Goal: Task Accomplishment & Management: Use online tool/utility

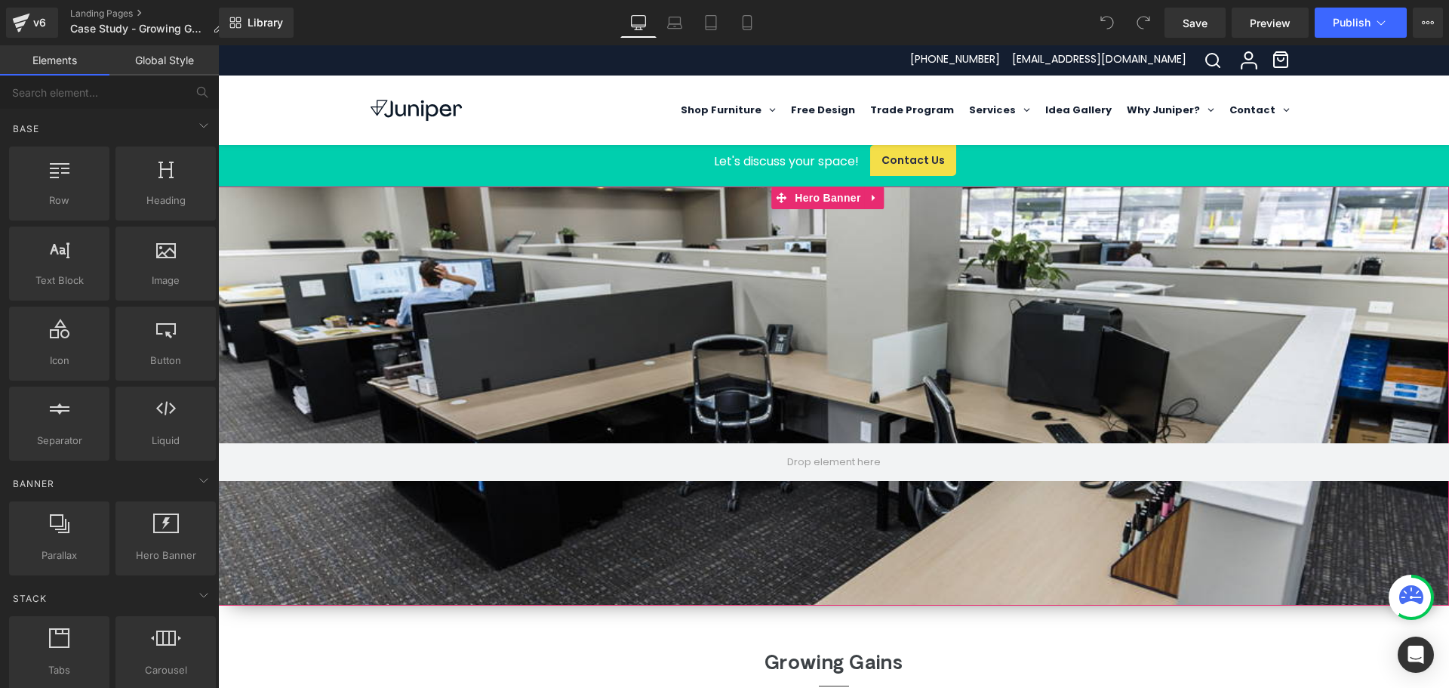
click at [809, 285] on div at bounding box center [833, 395] width 1231 height 419
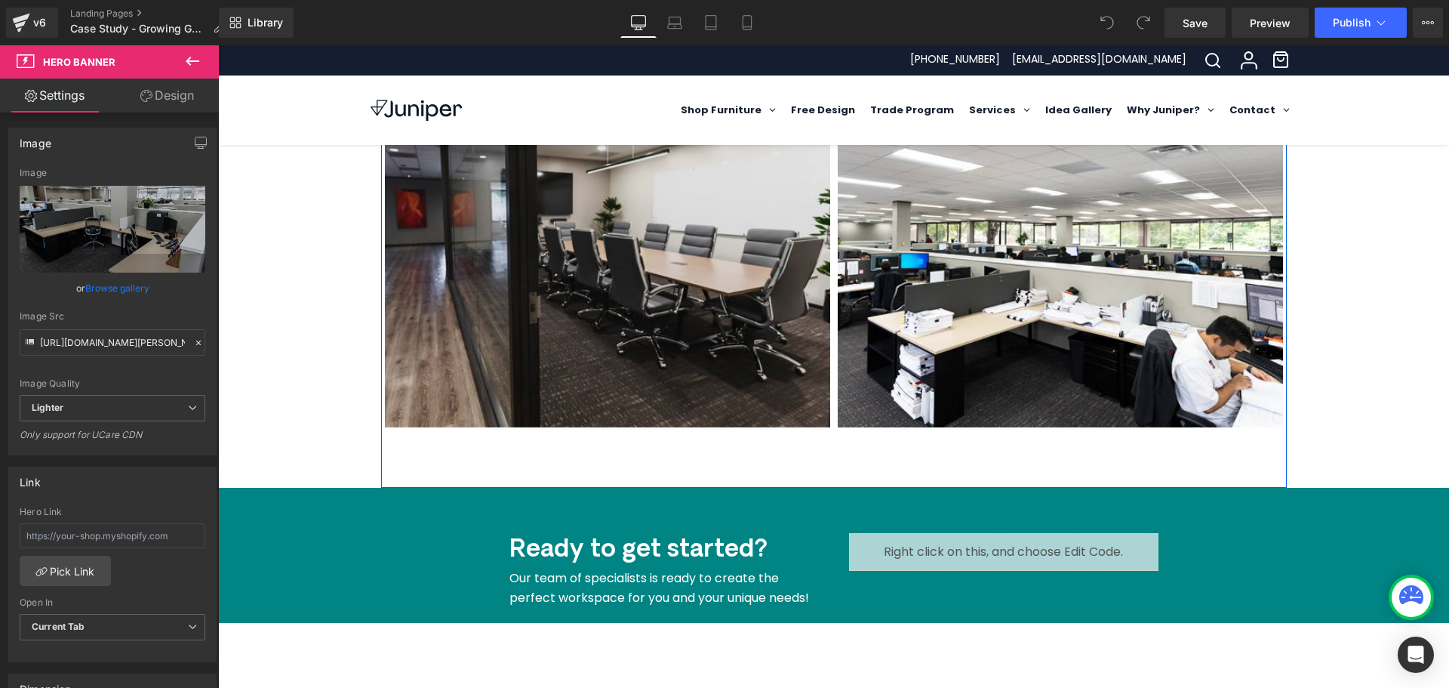
scroll to position [1283, 0]
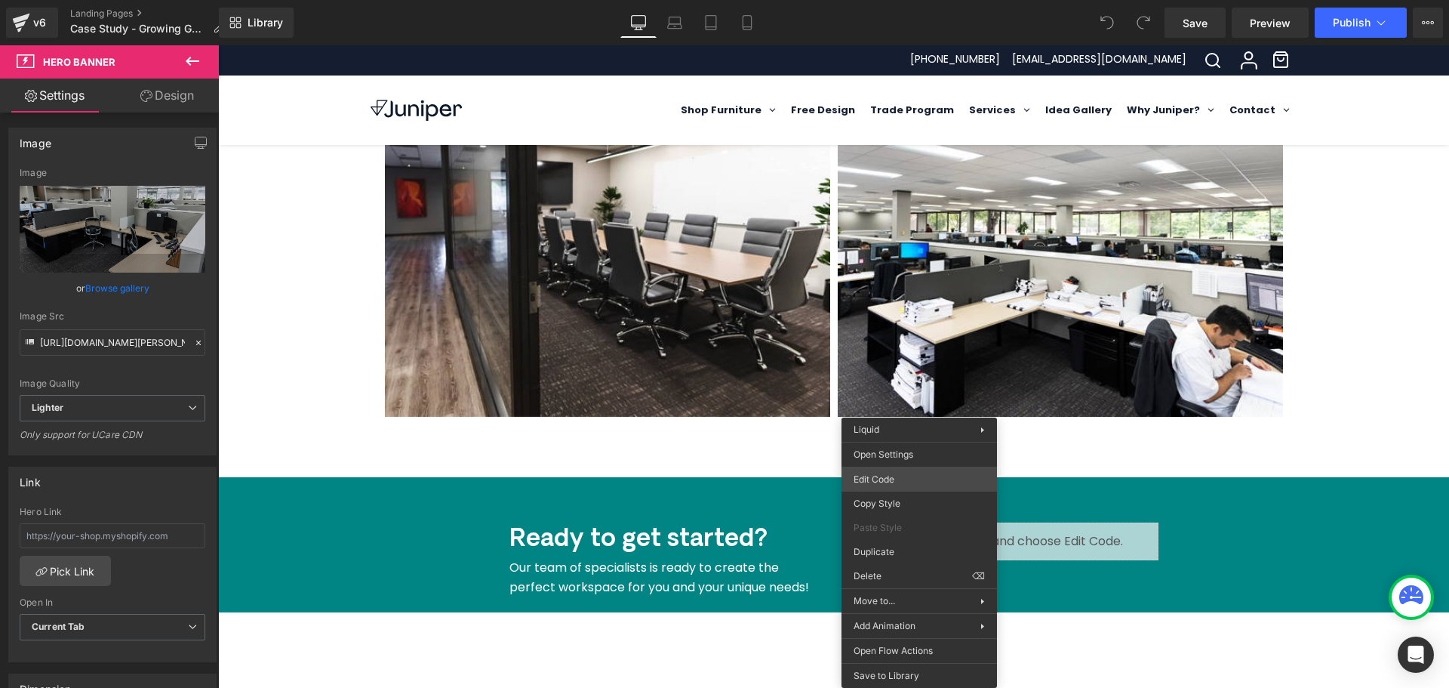
click at [908, 0] on div "You are previewing how the will restyle your page. You can not edit Elements in…" at bounding box center [724, 0] width 1449 height 0
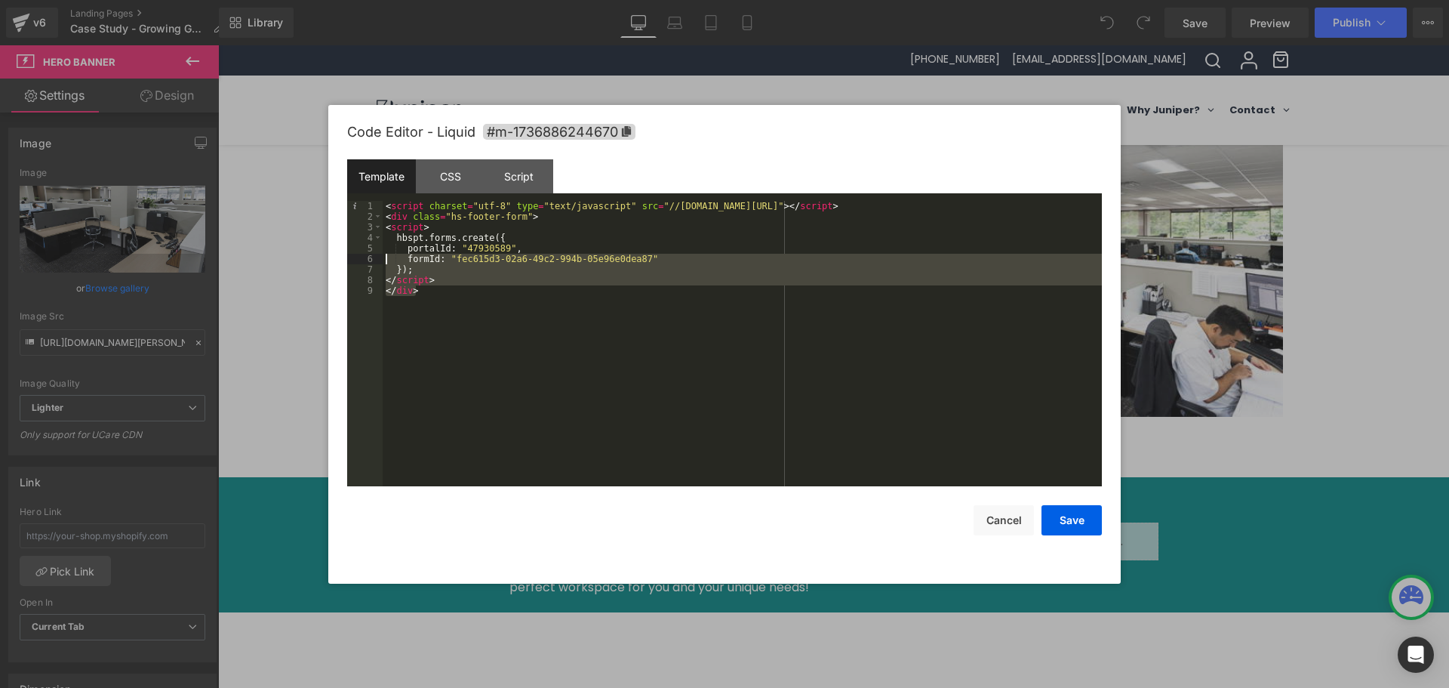
drag, startPoint x: 429, startPoint y: 292, endPoint x: 365, endPoint y: 207, distance: 107.2
click at [365, 207] on pre "1 2 3 4 5 6 7 8 9 < script charset = "utf-8" type = "text/javascript" src = "//…" at bounding box center [724, 343] width 755 height 285
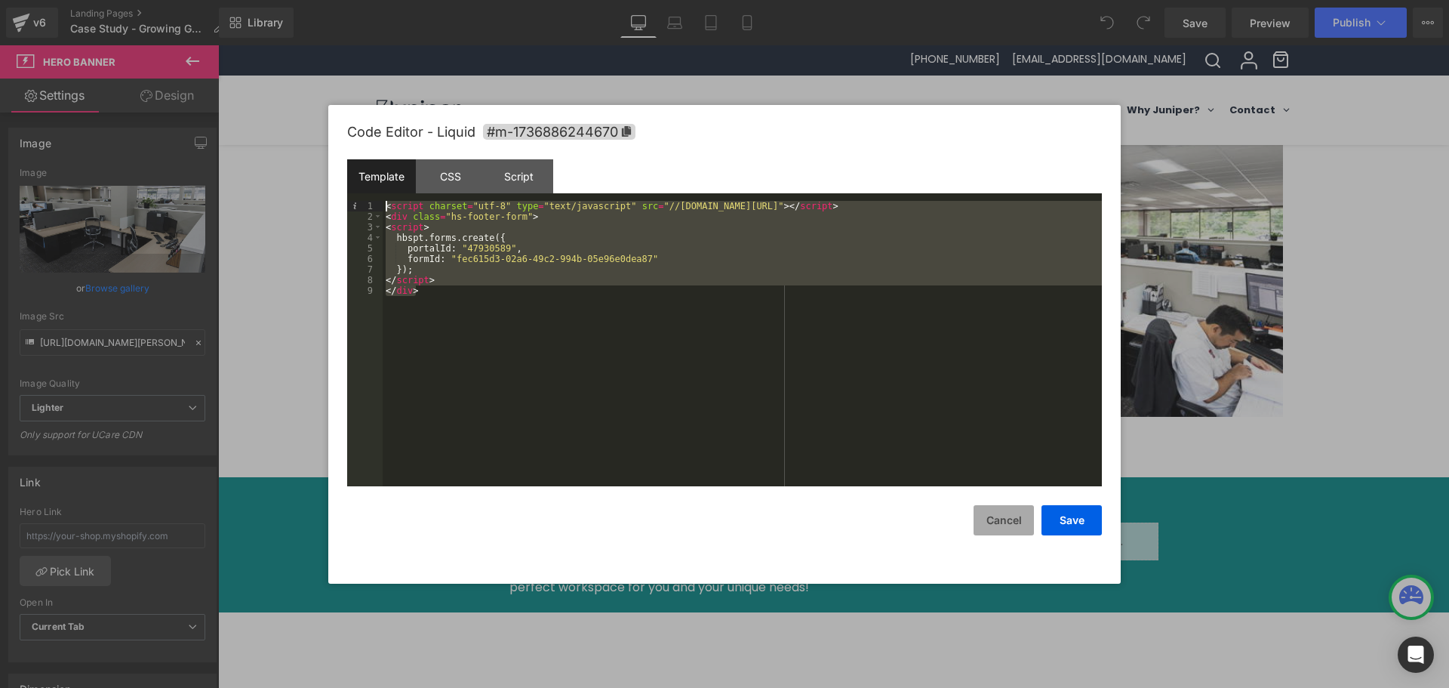
click at [989, 529] on button "Cancel" at bounding box center [1004, 520] width 60 height 30
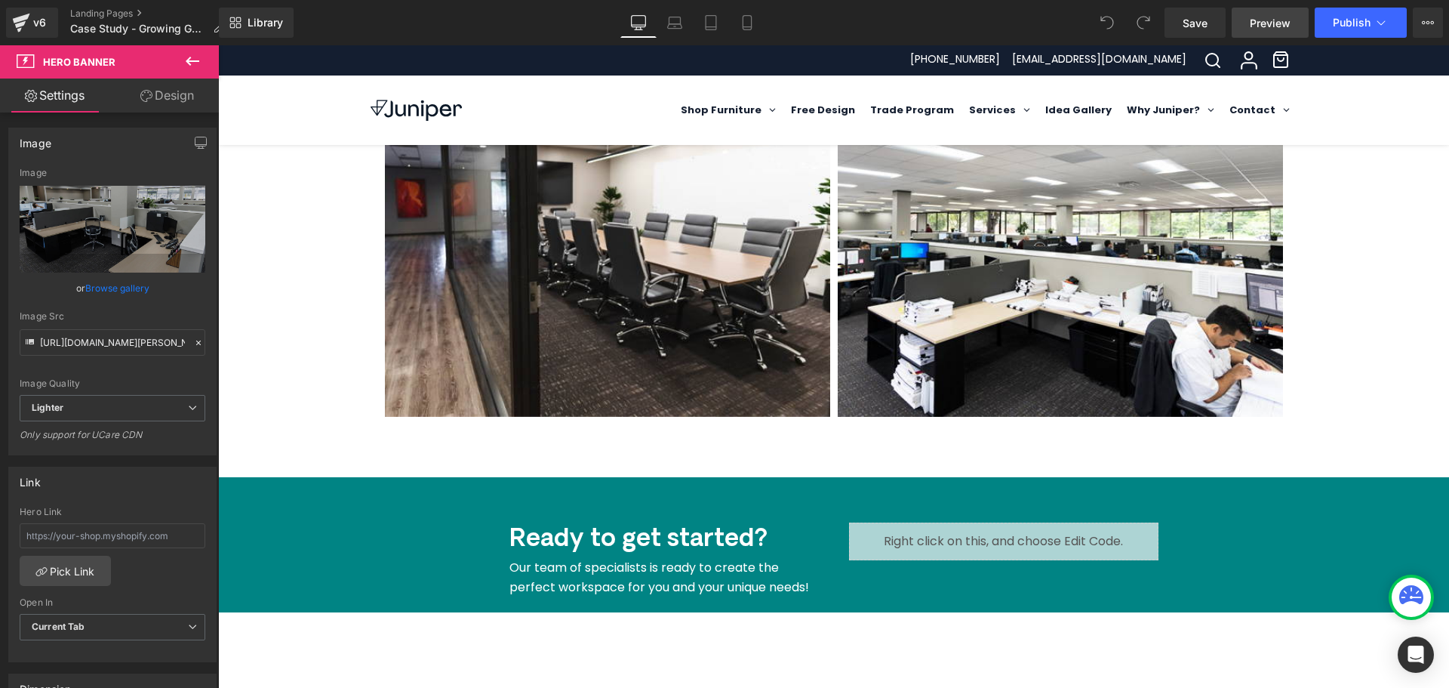
click at [1273, 20] on span "Preview" at bounding box center [1270, 23] width 41 height 16
click at [94, 12] on link "Landing Pages" at bounding box center [152, 14] width 165 height 12
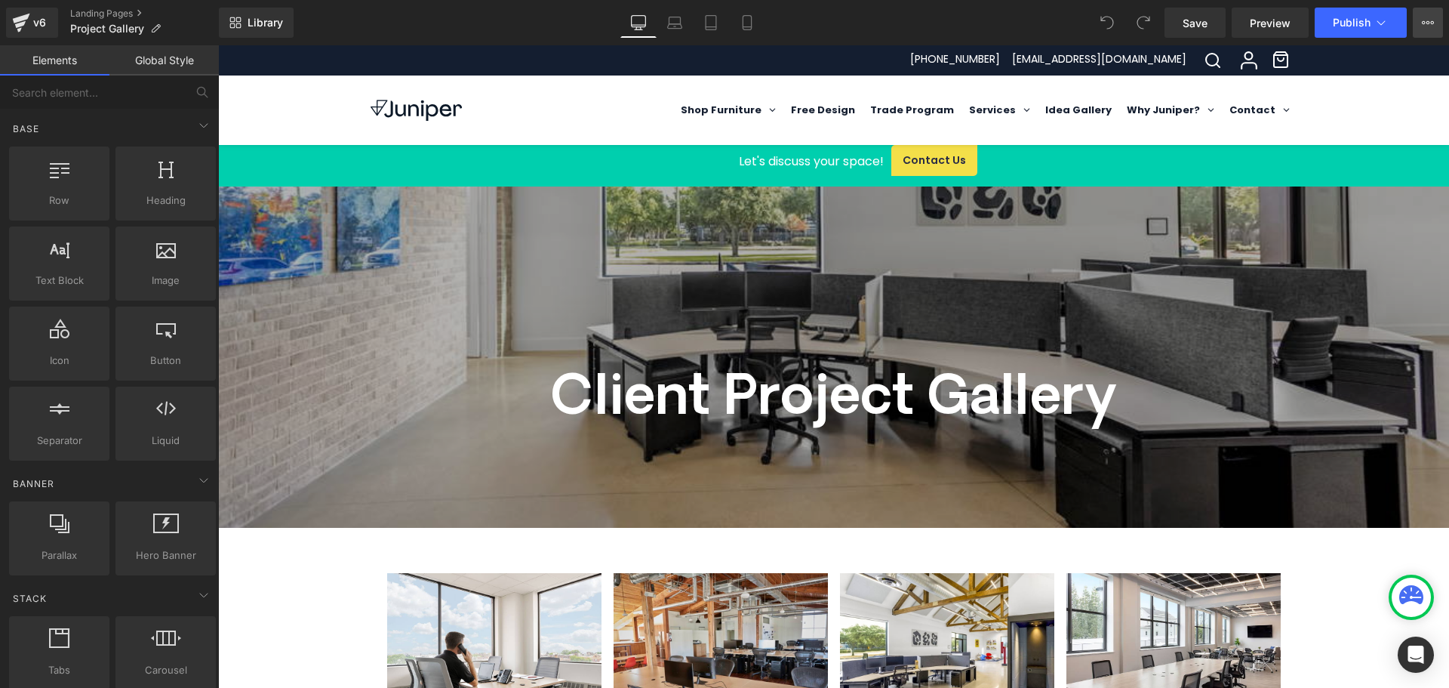
click at [1426, 22] on icon at bounding box center [1428, 22] width 4 height 3
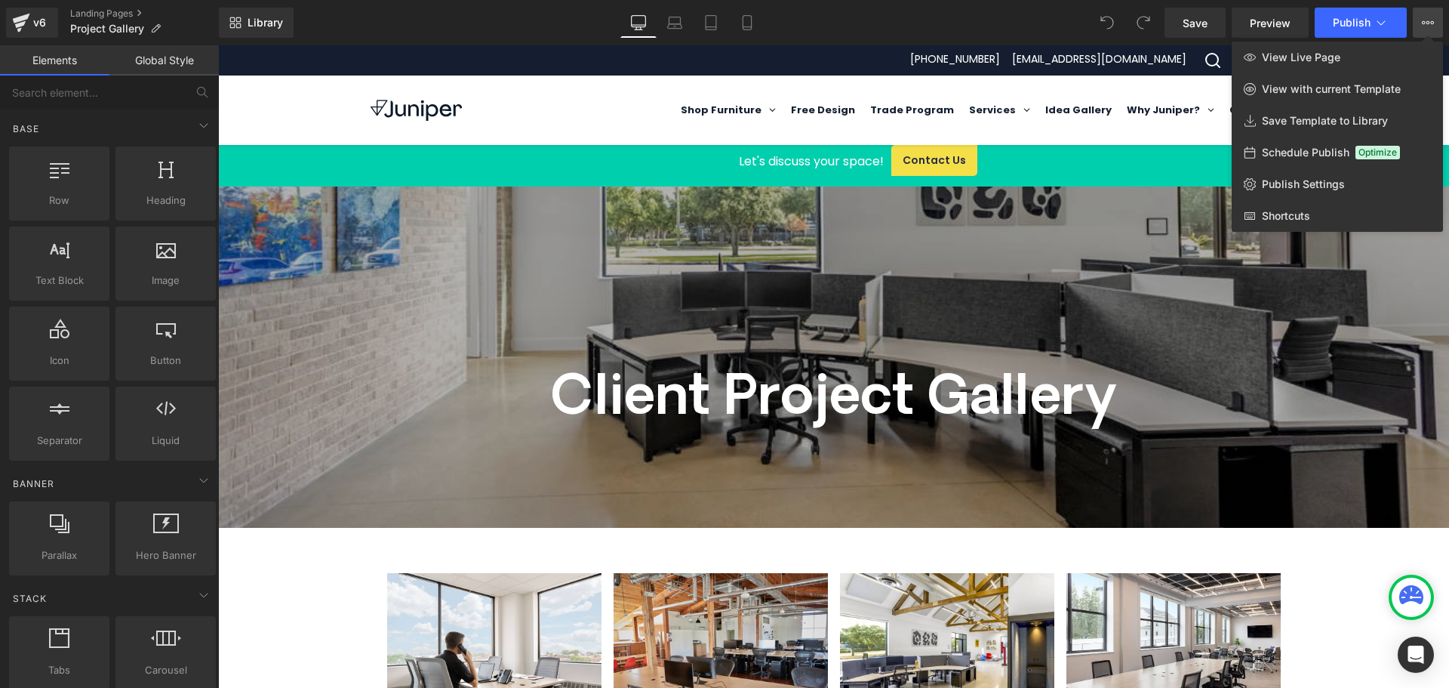
click at [1426, 22] on icon at bounding box center [1428, 22] width 4 height 3
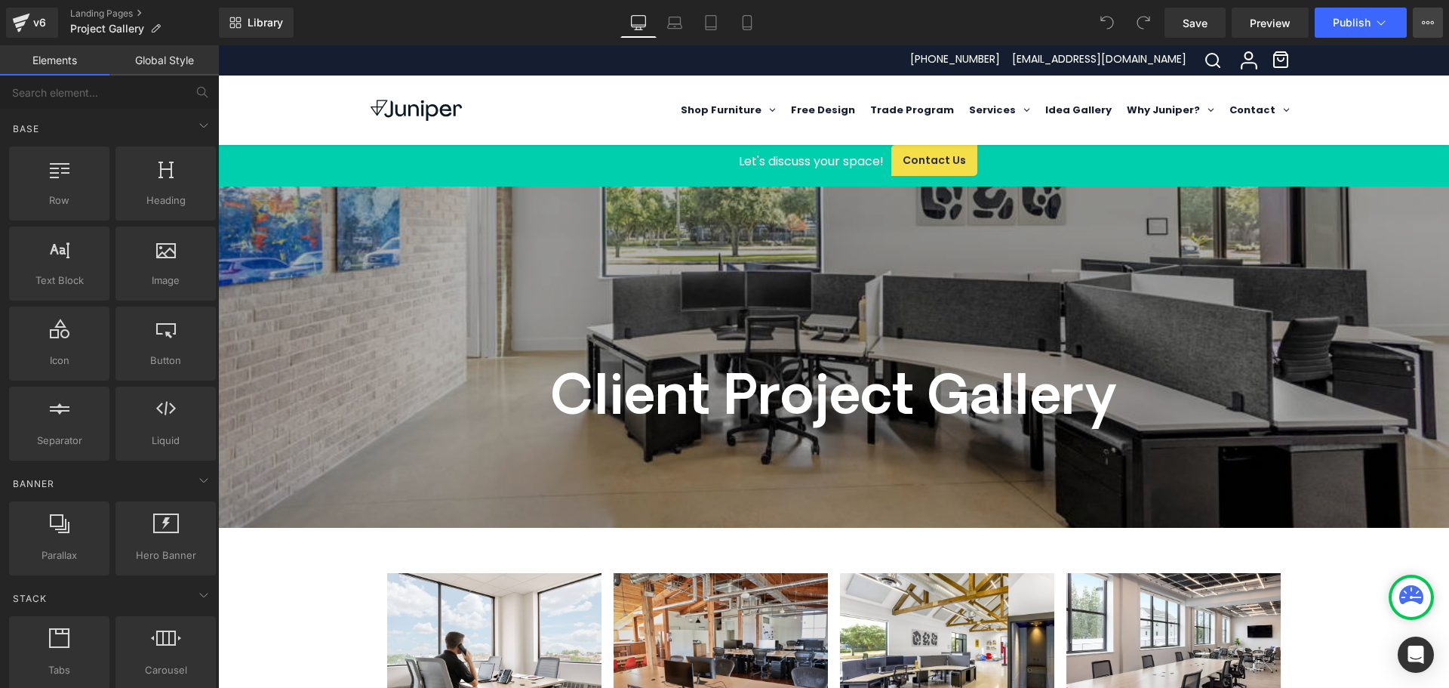
click at [1426, 22] on icon at bounding box center [1428, 22] width 4 height 3
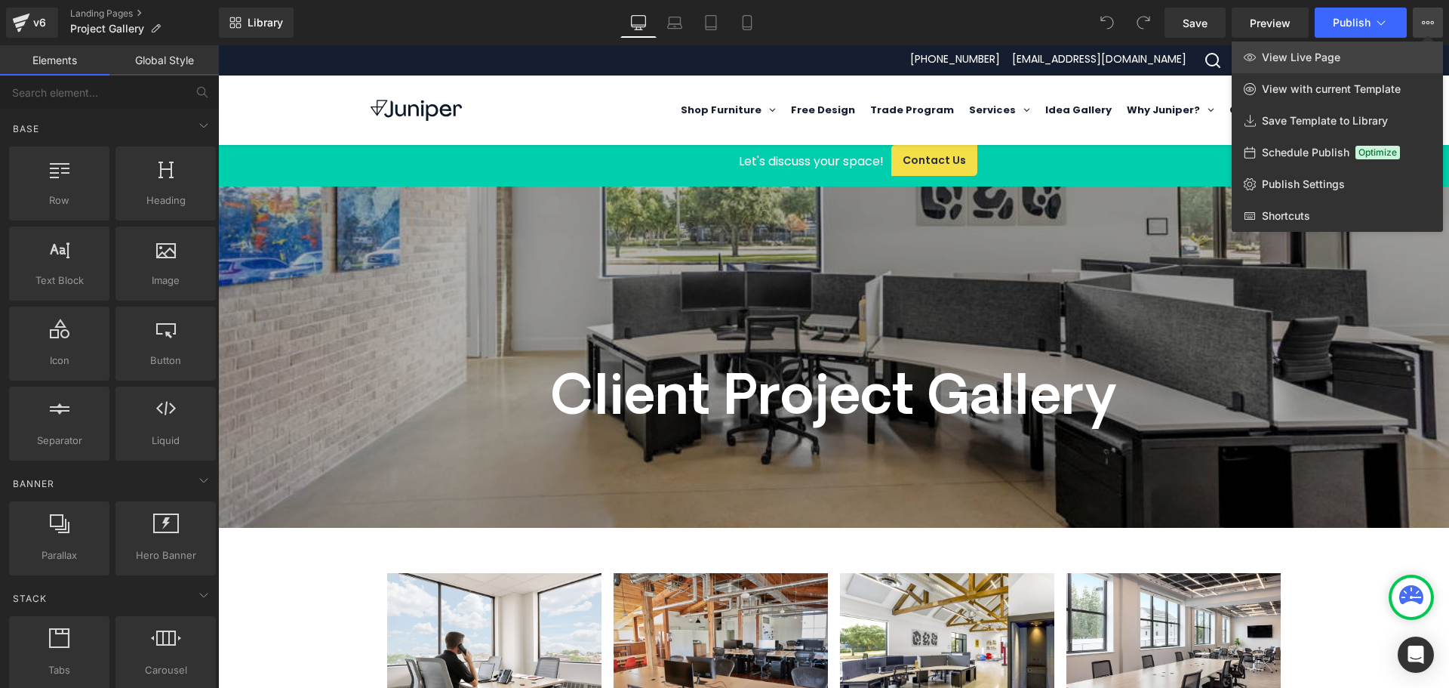
click at [1289, 65] on link "View Live Page" at bounding box center [1337, 58] width 211 height 32
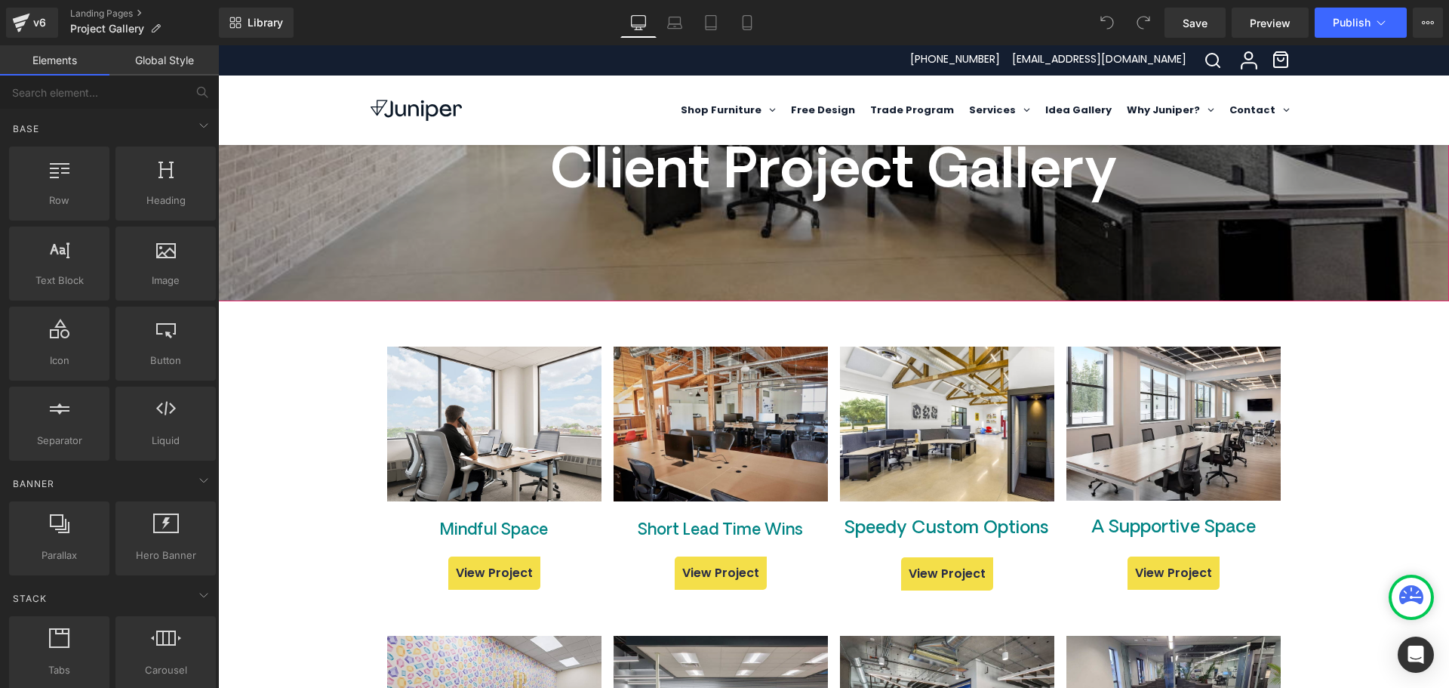
scroll to position [302, 0]
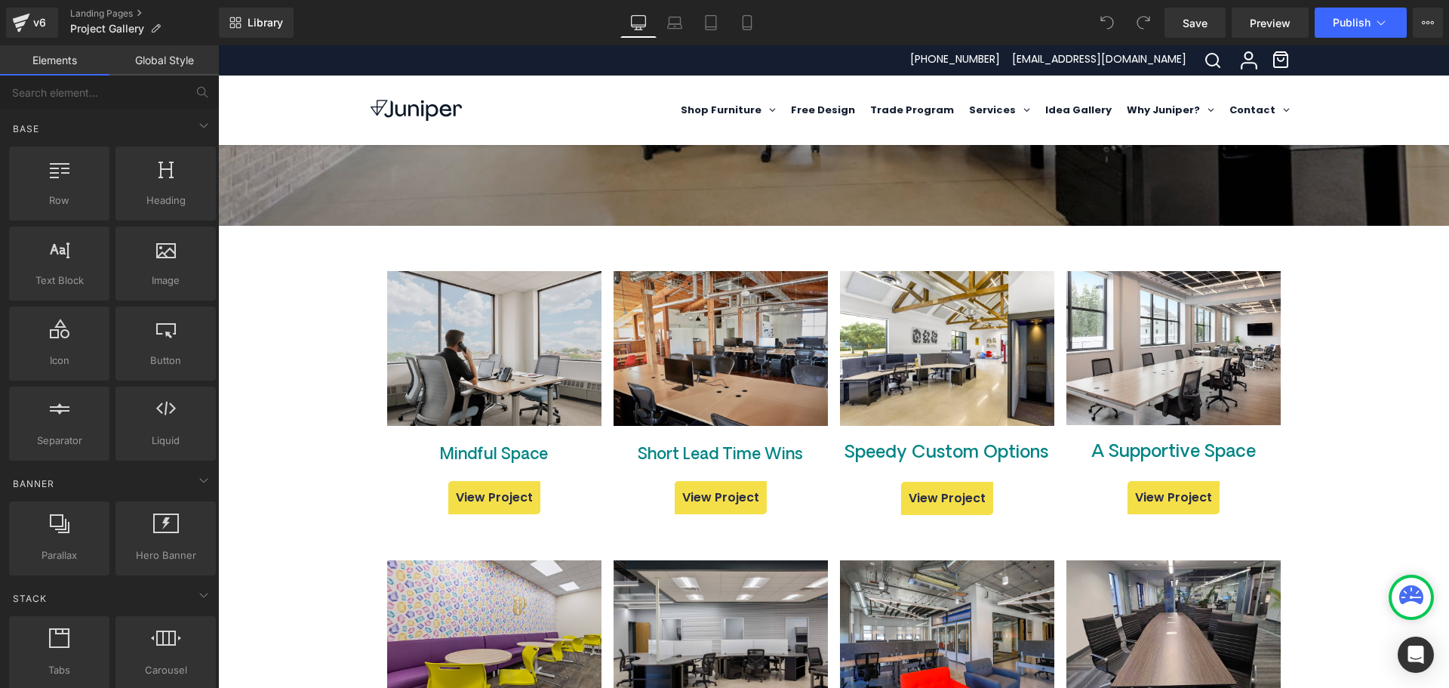
click at [464, 360] on img at bounding box center [494, 348] width 214 height 154
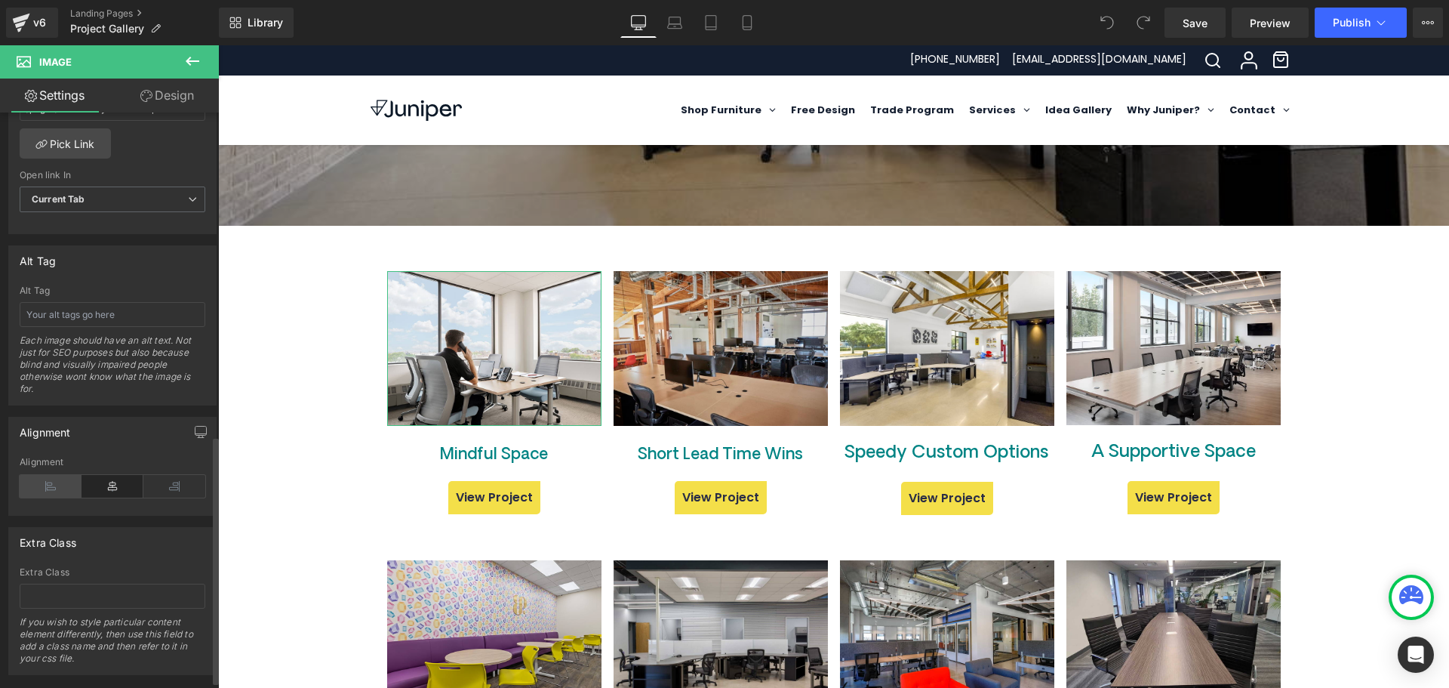
scroll to position [755, 0]
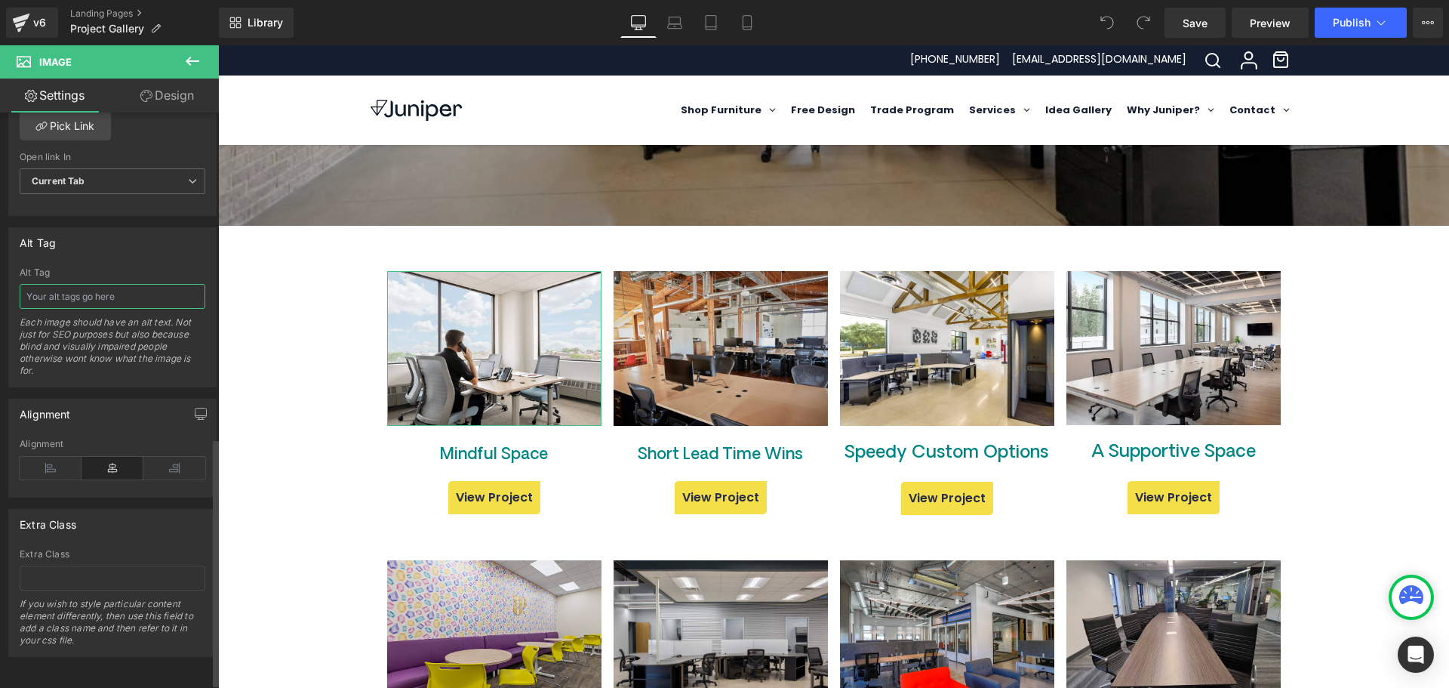
click at [51, 289] on input "text" at bounding box center [113, 296] width 186 height 25
click at [91, 235] on div "Alt Tag" at bounding box center [112, 242] width 207 height 29
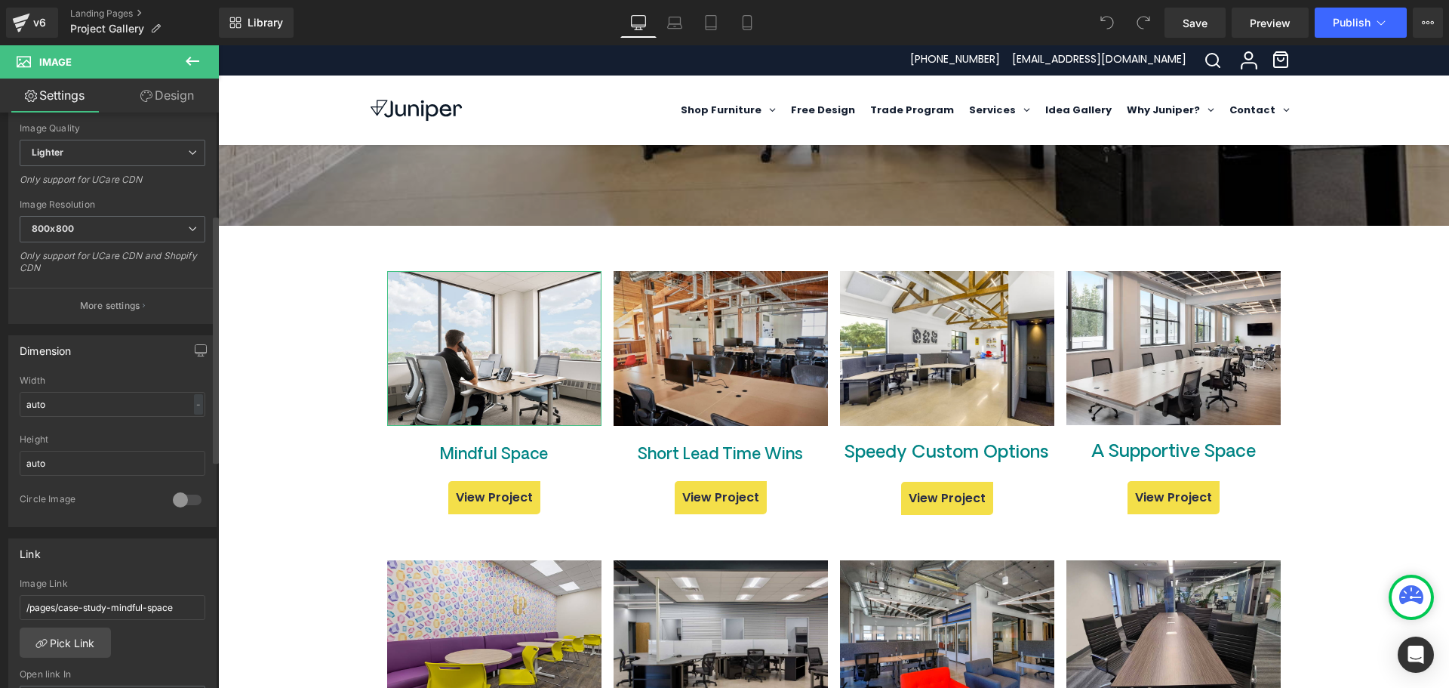
scroll to position [0, 0]
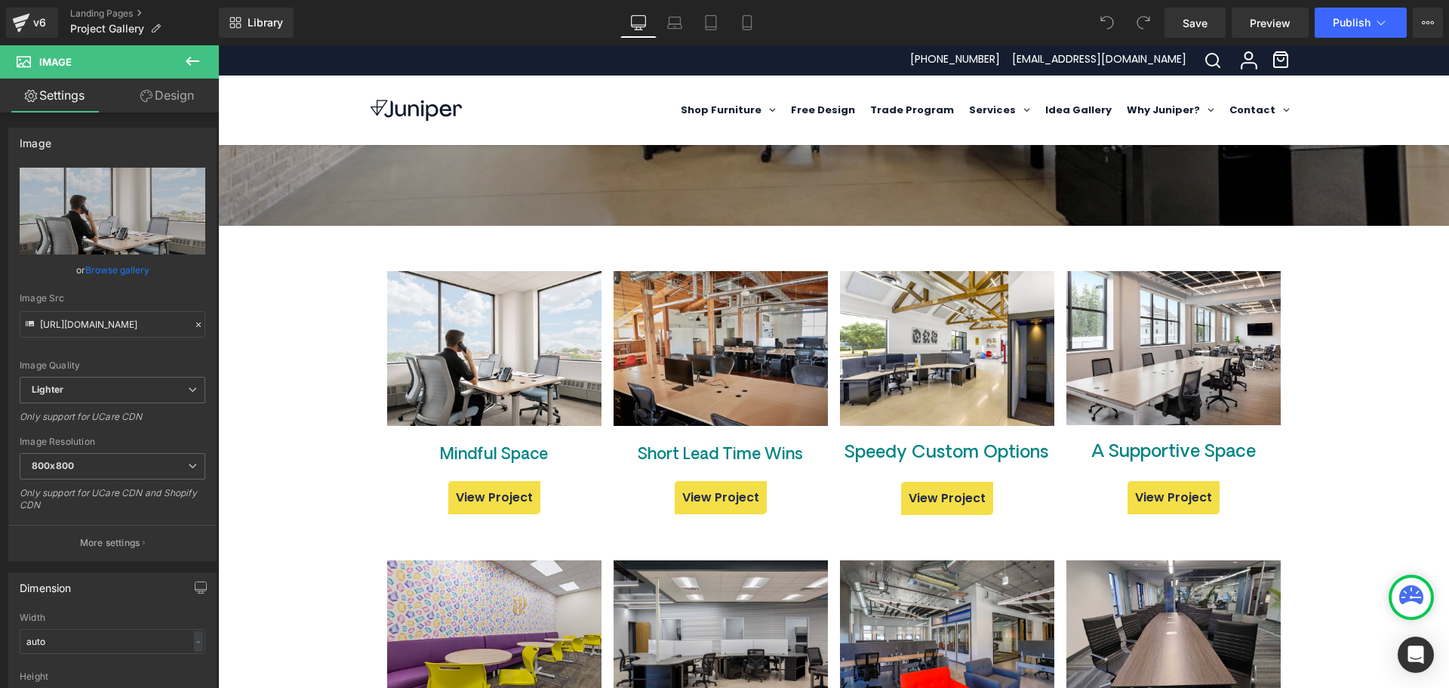
click at [190, 54] on icon at bounding box center [192, 61] width 18 height 18
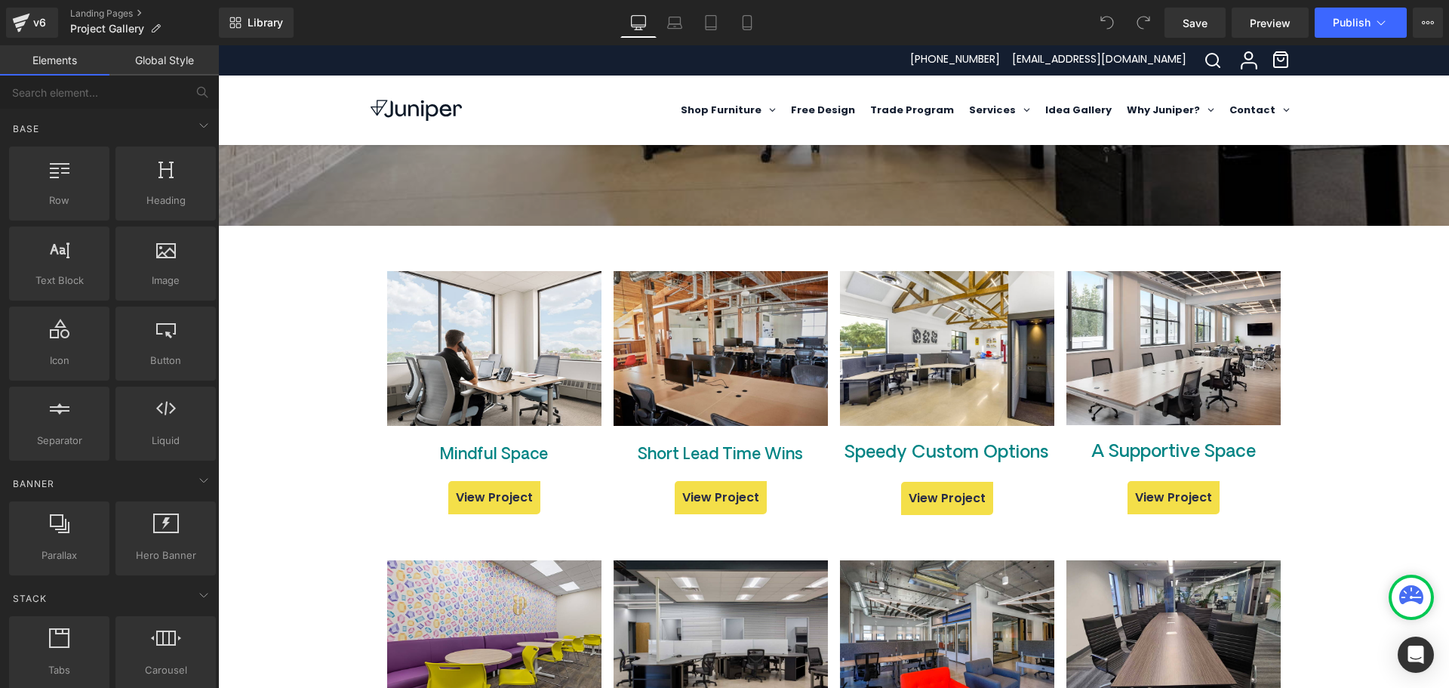
click at [1422, 29] on button "View Live Page View with current Template Save Template to Library Schedule Pub…" at bounding box center [1428, 23] width 30 height 30
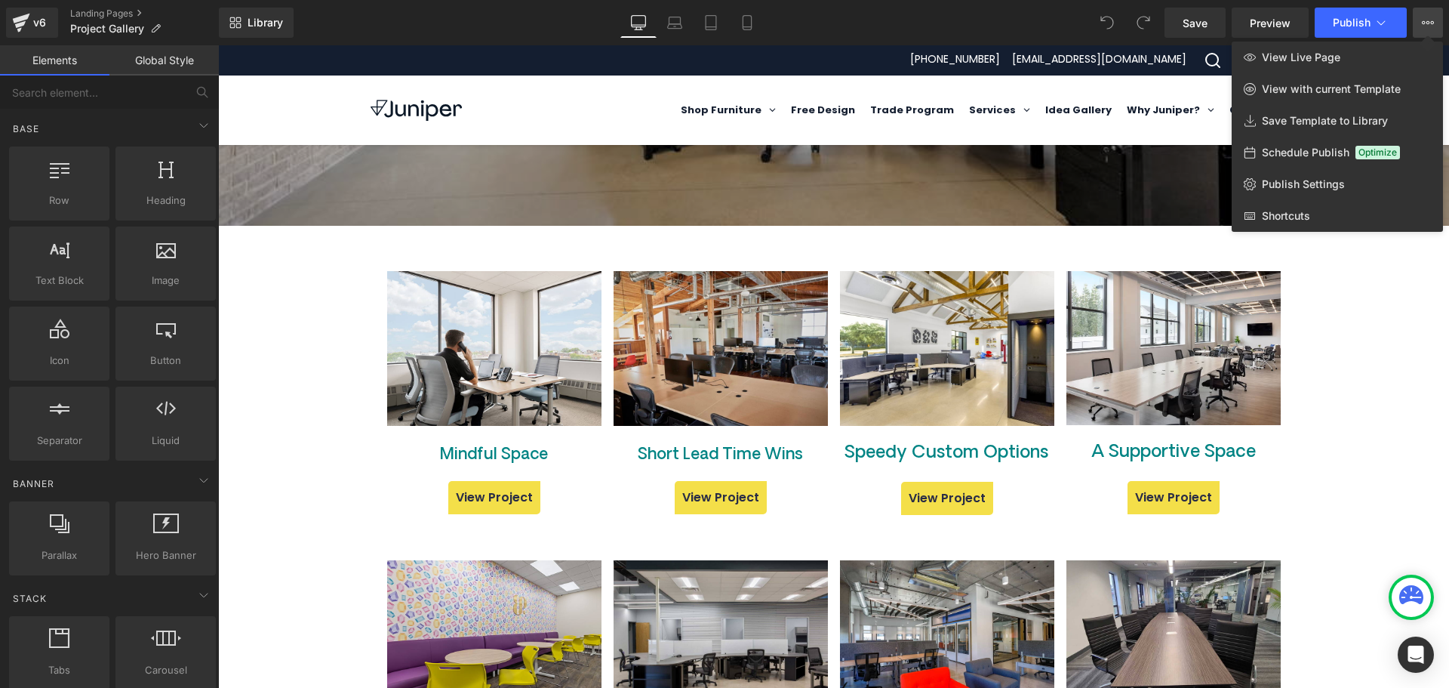
click at [836, 37] on div "Library Desktop Desktop Laptop Tablet Mobile Save Preview Publish Scheduled Vie…" at bounding box center [834, 23] width 1230 height 30
